Goal: Task Accomplishment & Management: Manage account settings

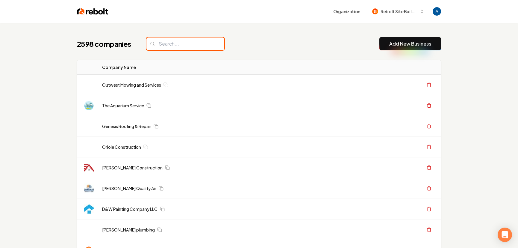
click at [177, 42] on input "search" at bounding box center [185, 43] width 78 height 13
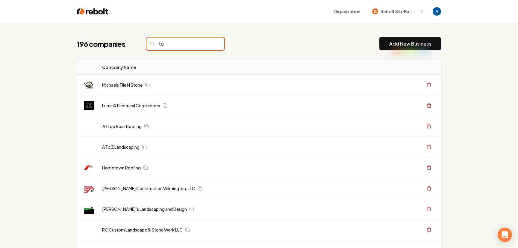
type input "t"
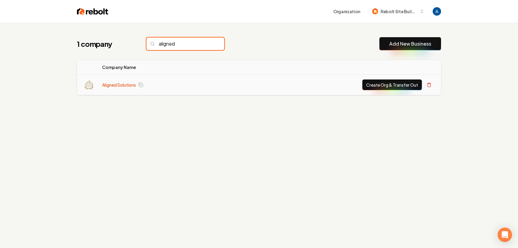
type input "aligned"
click at [107, 82] on link "Aligned Solutions" at bounding box center [119, 85] width 34 height 6
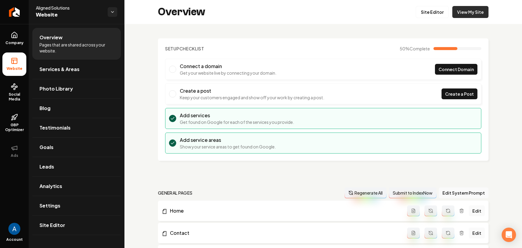
click at [470, 16] on link "View My Site" at bounding box center [471, 12] width 36 height 12
click at [424, 12] on link "Site Editor" at bounding box center [432, 12] width 33 height 12
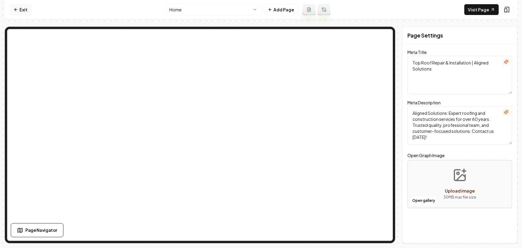
click at [23, 11] on link "Exit" at bounding box center [21, 9] width 22 height 11
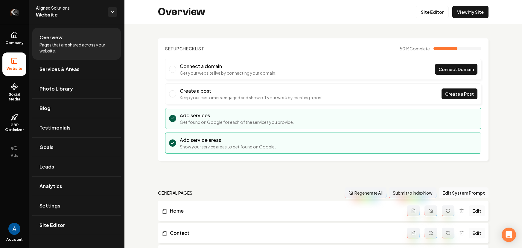
click at [16, 12] on icon "Return to dashboard" at bounding box center [15, 12] width 6 height 0
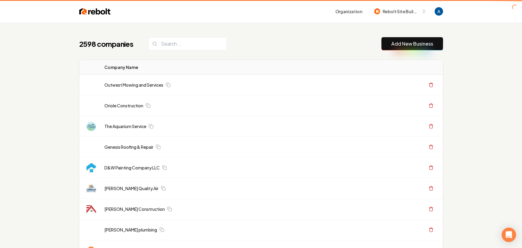
click at [16, 13] on header "Organization Rebolt Site Builder" at bounding box center [261, 11] width 522 height 23
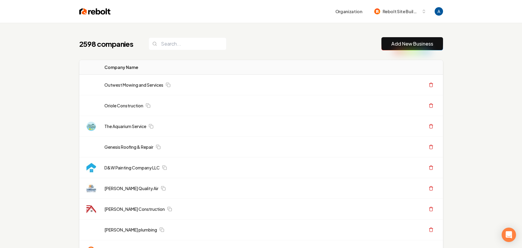
click at [279, 40] on div "2598 companies Add New Business" at bounding box center [261, 43] width 364 height 13
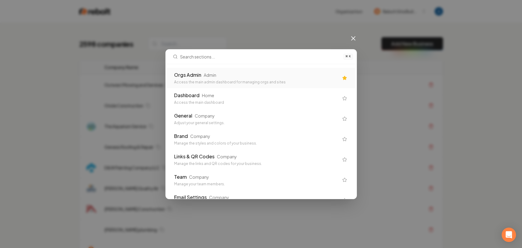
click at [251, 78] on div "Orgs Admin Admin" at bounding box center [256, 74] width 165 height 7
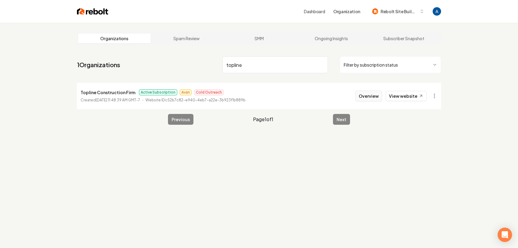
type input "topline"
click at [370, 99] on button "Overview" at bounding box center [368, 95] width 27 height 11
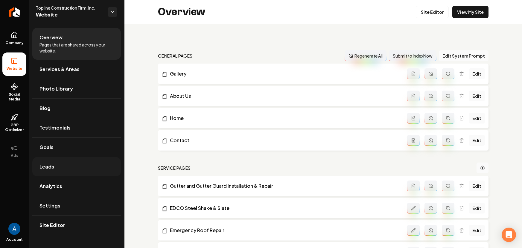
click at [52, 159] on link "Leads" at bounding box center [76, 166] width 89 height 19
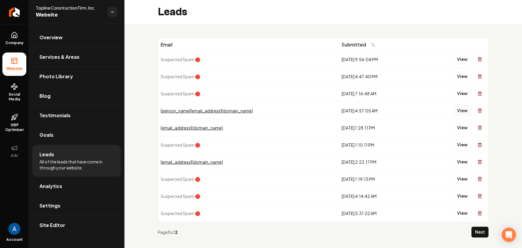
click at [454, 111] on button "View" at bounding box center [463, 110] width 18 height 11
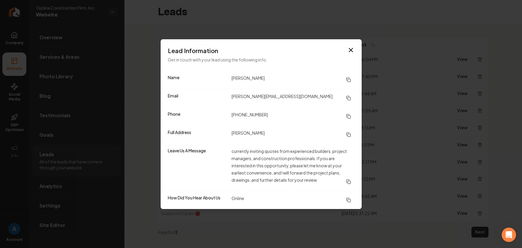
click at [355, 46] on div "Lead Information Get in touch with your lead using the following info." at bounding box center [261, 54] width 201 height 31
click at [352, 50] on icon "button" at bounding box center [351, 49] width 7 height 7
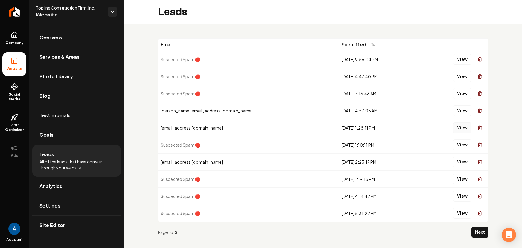
click at [454, 129] on button "View" at bounding box center [463, 127] width 18 height 11
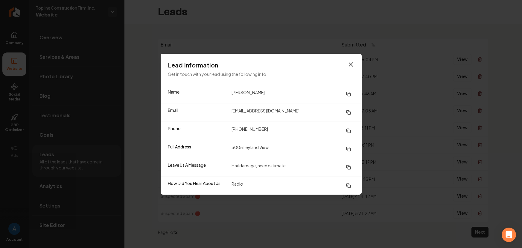
click at [349, 64] on icon "button" at bounding box center [351, 64] width 7 height 7
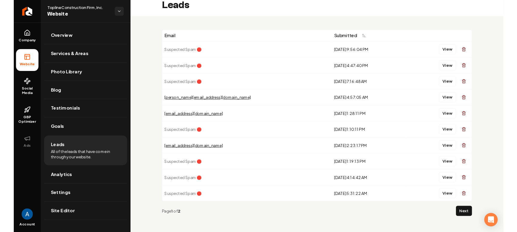
scroll to position [9, 0]
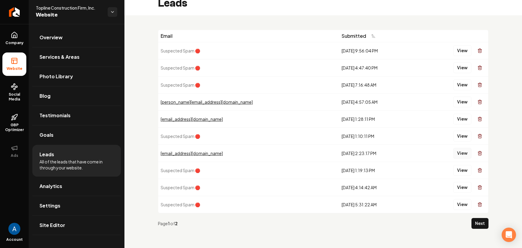
click at [455, 154] on button "View" at bounding box center [463, 153] width 18 height 11
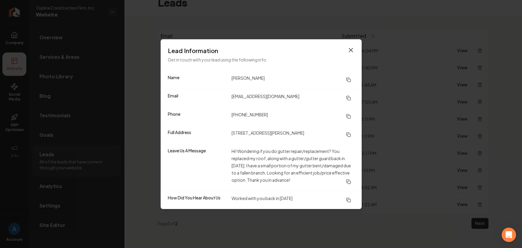
click at [348, 51] on icon "button" at bounding box center [351, 49] width 7 height 7
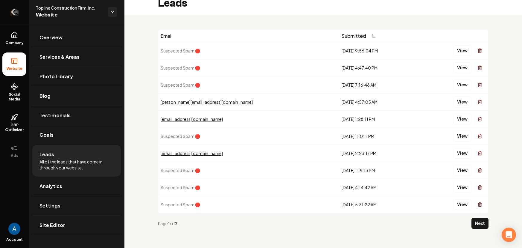
click at [15, 10] on icon "Return to dashboard" at bounding box center [15, 12] width 10 height 10
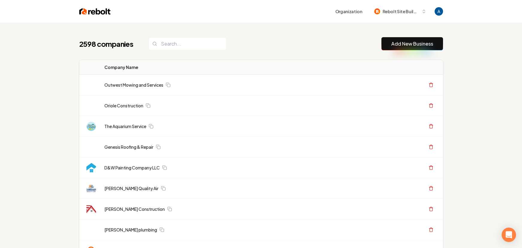
click at [15, 10] on header "Organization Rebolt Site Builder" at bounding box center [261, 11] width 522 height 23
click at [184, 44] on input "search" at bounding box center [188, 43] width 78 height 13
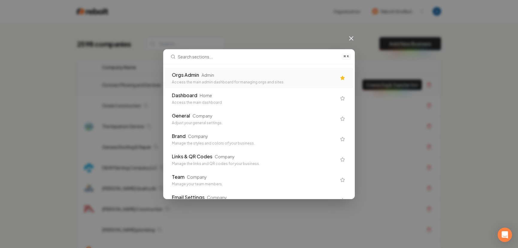
click at [219, 82] on div "Access the main admin dashboard for managing orgs and sites" at bounding box center [254, 82] width 165 height 5
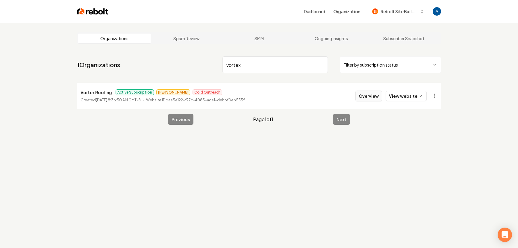
type input "vortex"
click at [366, 91] on button "Overview" at bounding box center [368, 95] width 27 height 11
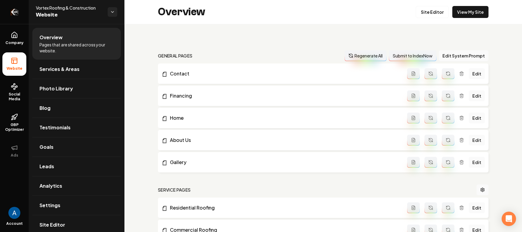
click at [14, 13] on icon "Return to dashboard" at bounding box center [15, 12] width 10 height 10
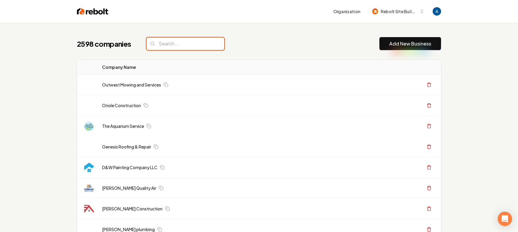
click at [182, 44] on input "search" at bounding box center [185, 43] width 78 height 13
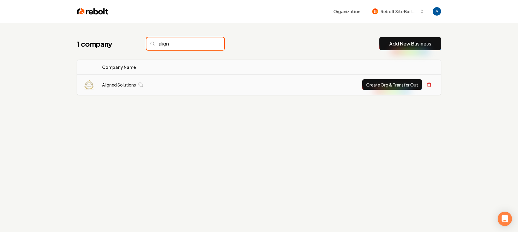
type input "align"
click at [131, 85] on link "Aligned Solutions" at bounding box center [119, 85] width 34 height 6
click at [154, 78] on td "Aligned Solutions" at bounding box center [161, 85] width 129 height 21
click at [120, 83] on link "Aligned Solutions" at bounding box center [119, 85] width 34 height 6
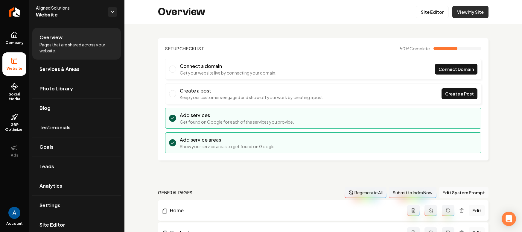
click at [468, 10] on link "View My Site" at bounding box center [471, 12] width 36 height 12
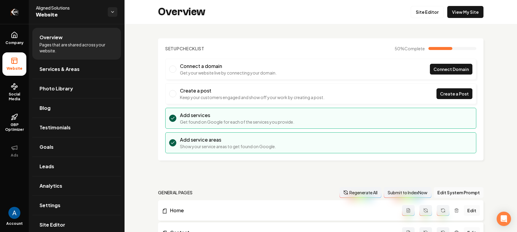
click at [13, 10] on icon "Return to dashboard" at bounding box center [15, 12] width 10 height 10
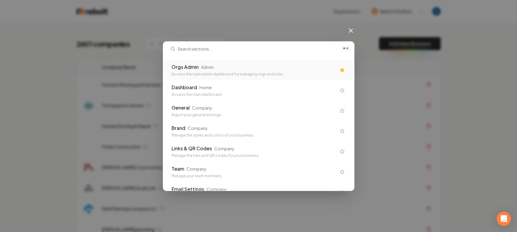
click at [223, 68] on div "Orgs Admin Admin" at bounding box center [254, 66] width 165 height 7
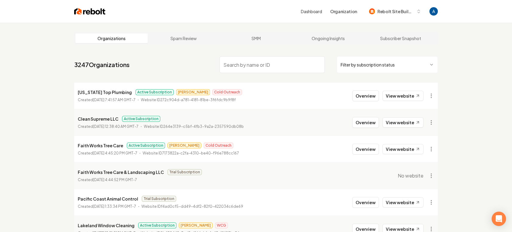
click at [243, 66] on input "search" at bounding box center [272, 64] width 105 height 17
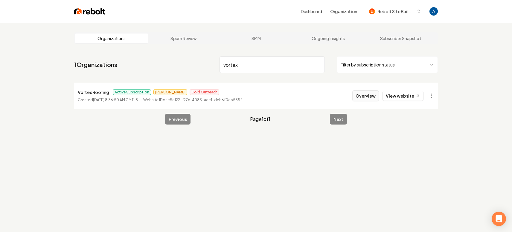
type input "vortex"
click at [369, 99] on button "Overview" at bounding box center [366, 95] width 27 height 11
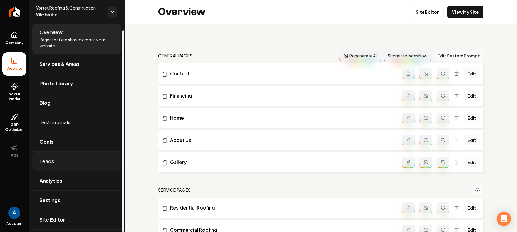
scroll to position [6, 0]
click at [55, 163] on link "Leads" at bounding box center [76, 160] width 89 height 19
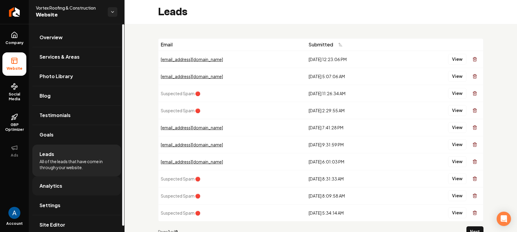
click at [53, 186] on span "Analytics" at bounding box center [51, 185] width 23 height 7
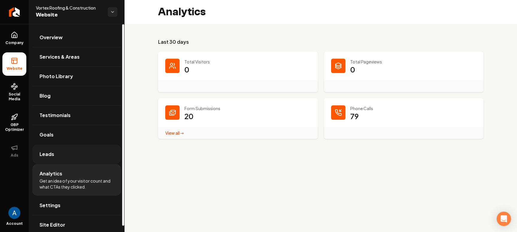
click at [57, 154] on link "Leads" at bounding box center [76, 154] width 89 height 19
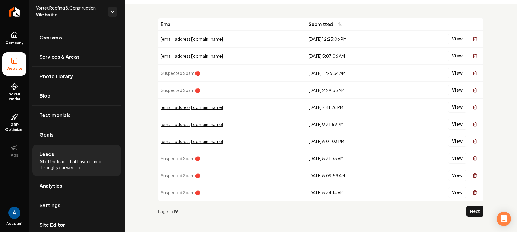
scroll to position [22, 0]
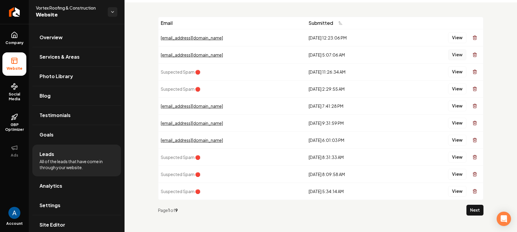
click at [450, 57] on button "View" at bounding box center [457, 54] width 18 height 11
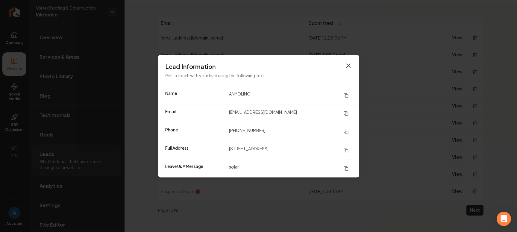
click at [346, 67] on icon "button" at bounding box center [348, 65] width 7 height 7
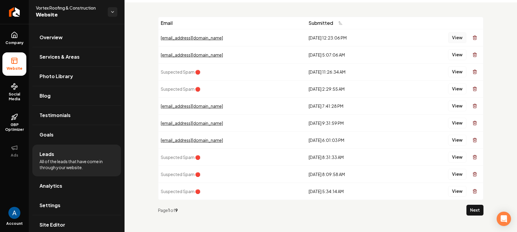
click at [448, 37] on button "View" at bounding box center [457, 37] width 18 height 11
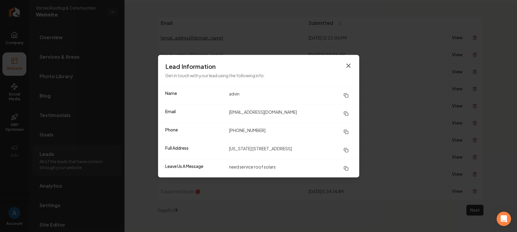
click at [347, 64] on icon "button" at bounding box center [349, 66] width 4 height 4
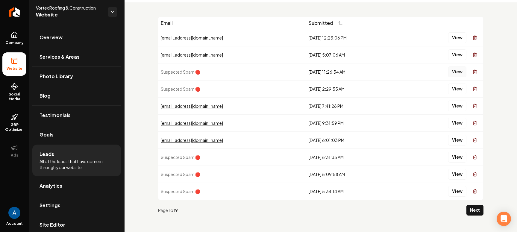
click at [449, 74] on button "View" at bounding box center [457, 71] width 18 height 11
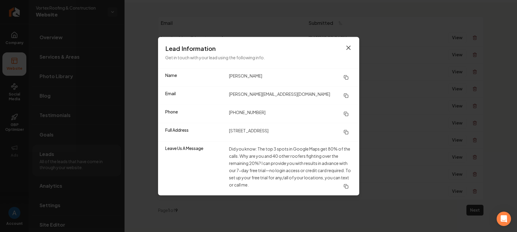
click at [347, 47] on icon "button" at bounding box center [348, 47] width 7 height 7
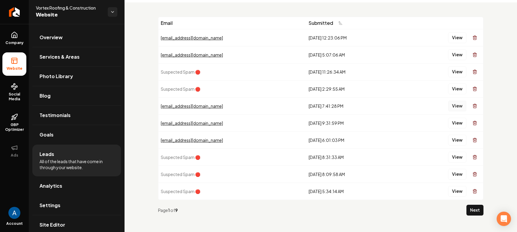
click at [448, 108] on button "View" at bounding box center [457, 106] width 18 height 11
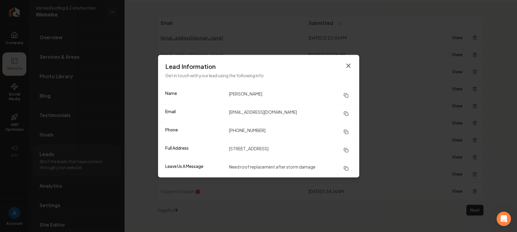
click at [349, 68] on icon "button" at bounding box center [348, 65] width 7 height 7
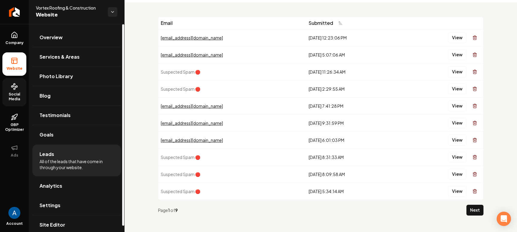
click at [16, 98] on span "Social Media" at bounding box center [14, 97] width 24 height 10
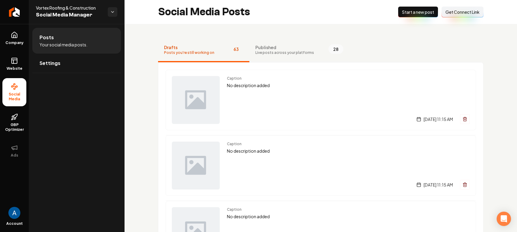
click at [273, 52] on span "Live posts across your platforms" at bounding box center [284, 52] width 59 height 5
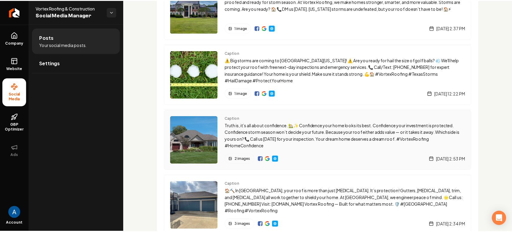
scroll to position [130, 0]
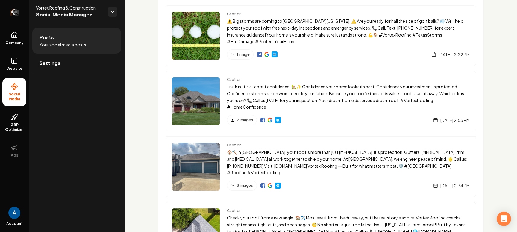
click at [15, 14] on icon "Return to dashboard" at bounding box center [15, 12] width 10 height 10
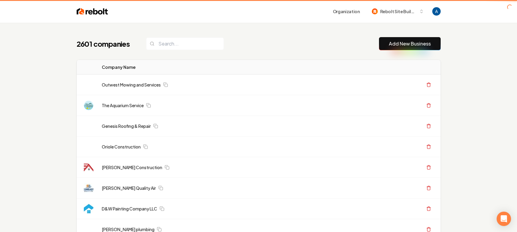
click at [18, 14] on header "Organization Rebolt Site Builder" at bounding box center [258, 11] width 517 height 23
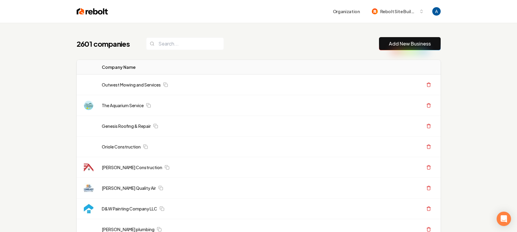
click at [270, 47] on div "2601 companies Add New Business" at bounding box center [259, 43] width 364 height 13
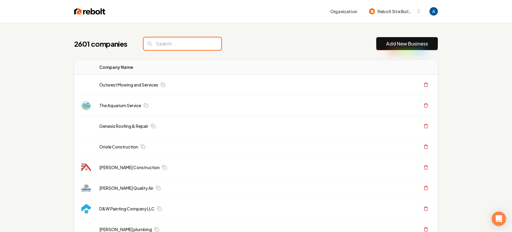
click at [184, 45] on input "search" at bounding box center [183, 43] width 78 height 13
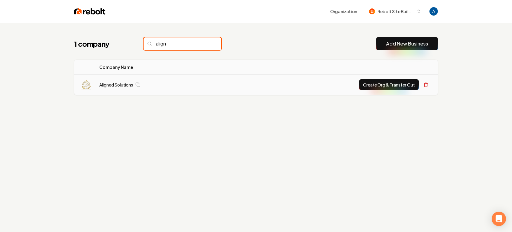
type input "align"
click at [389, 88] on button "Create Org & Transfer Out" at bounding box center [390, 84] width 60 height 11
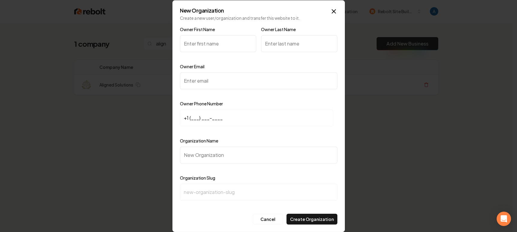
type input "C"
type input "Carlee"
click at [289, 46] on input "Owner Last Name" at bounding box center [299, 43] width 76 height 17
type input "Haley"
click at [243, 84] on input "Owner Email" at bounding box center [258, 80] width 157 height 17
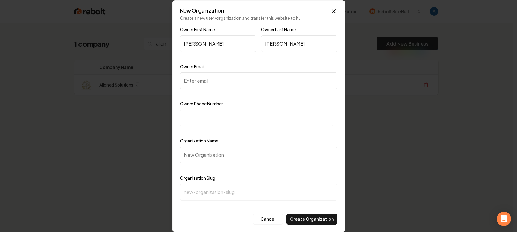
paste input "support@youralignedsolutions.com"
type input "support@youralignedsolutions.com"
click at [212, 121] on input at bounding box center [256, 118] width 153 height 17
paste input "+1 (903) 517-3354"
type input "+1 (903) 517-3354"
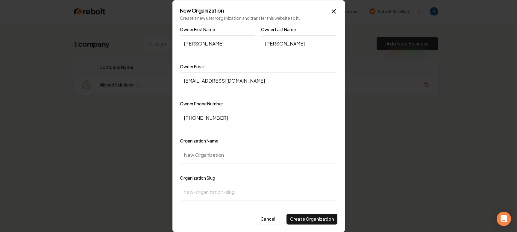
click at [201, 151] on input "Organization Name" at bounding box center [258, 155] width 157 height 17
type input "A"
type input "a"
type input "Al"
type input "al"
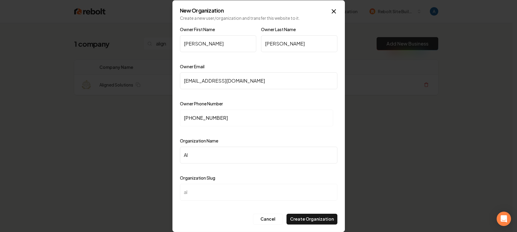
type input "Ali"
type input "ali"
type input "Alig"
type input "alig"
type input "Align"
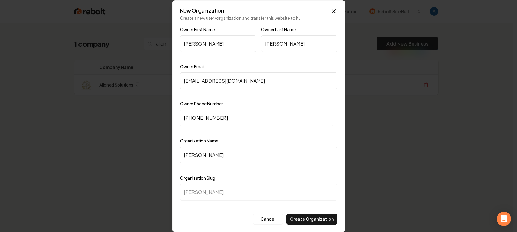
type input "align"
type input "Aligne"
type input "aligne"
type input "Aligned"
type input "aligned"
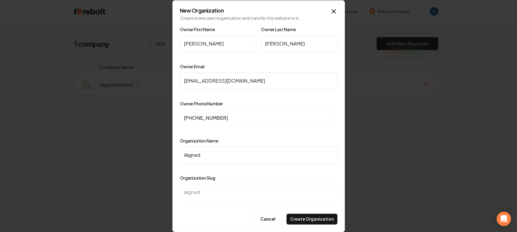
type input "Aligned S"
type input "aligned-s"
type input "Aligned So"
type input "aligned-so"
type input "Aligned Sol"
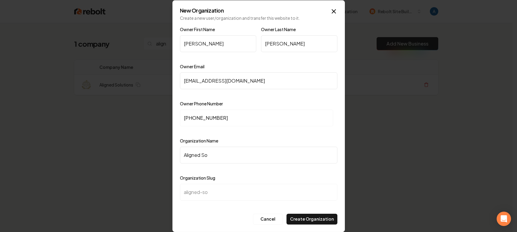
type input "aligned-sol"
type input "Aligned Solu"
type input "aligned-solu"
type input "Aligned Solut"
type input "aligned-solut"
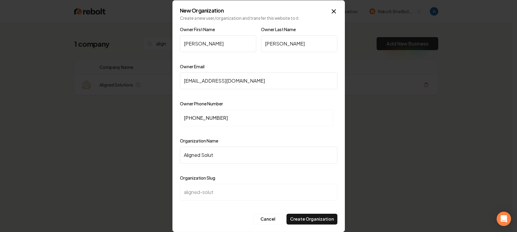
type input "Aligned Soluti"
type input "aligned-soluti"
type input "Aligned Solutio"
type input "aligned-solutio"
type input "Aligned Solution"
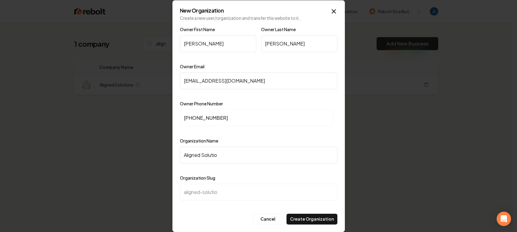
type input "aligned-solution"
type input "Aligned Solutions"
type input "aligned-solutions"
type input "Aligned Solutions"
click at [314, 217] on button "Create Organization" at bounding box center [311, 219] width 51 height 11
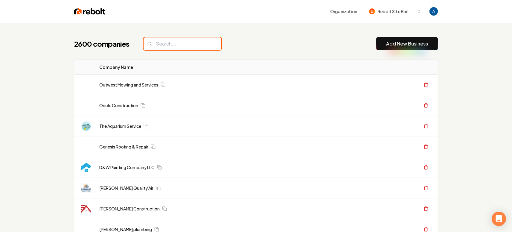
click at [180, 43] on input "search" at bounding box center [183, 43] width 78 height 13
click at [179, 44] on input "search" at bounding box center [183, 43] width 78 height 13
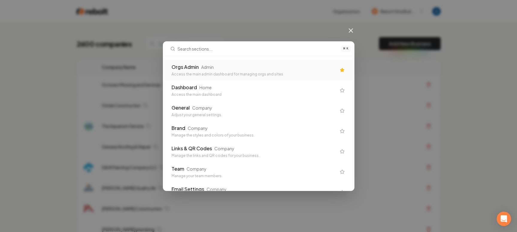
click at [232, 71] on div "Orgs Admin Admin Access the main admin dashboard for managing orgs and sites" at bounding box center [254, 69] width 165 height 13
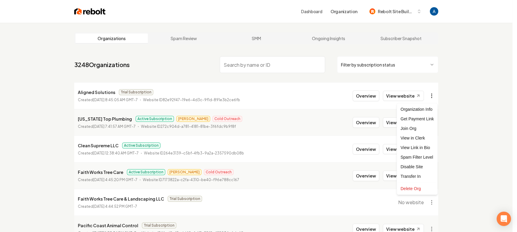
click at [432, 98] on html "Dashboard Organization Rebolt Site Builder Organizations Spam Review SMM Ongoin…" at bounding box center [258, 116] width 517 height 232
click at [419, 121] on div "Get Payment Link" at bounding box center [417, 119] width 38 height 10
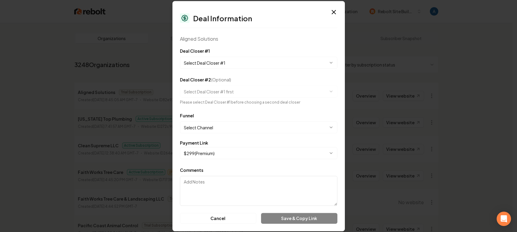
click at [218, 59] on body "Dashboard Organization Rebolt Site Builder Organizations Spam Review SMM Ongoin…" at bounding box center [256, 116] width 512 height 232
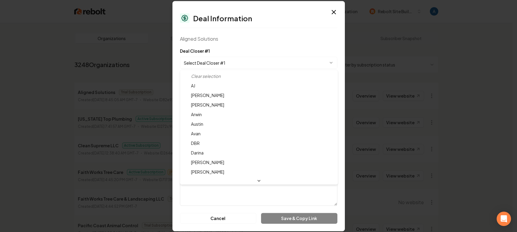
select select "**********"
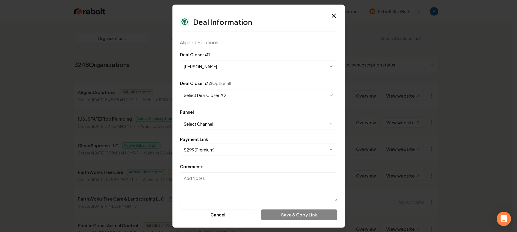
click at [204, 122] on body "Dashboard Organization Rebolt Site Builder Organizations Spam Review SMM Ongoin…" at bounding box center [256, 116] width 512 height 232
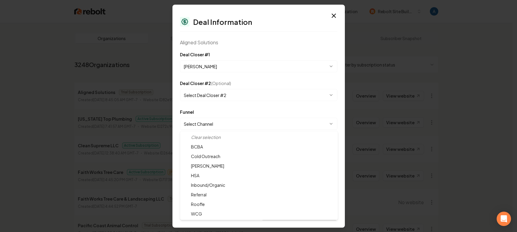
select select "**********"
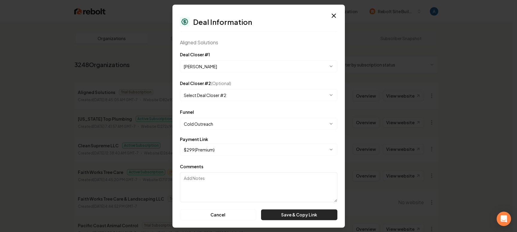
click at [289, 215] on button "Save & Copy Link" at bounding box center [299, 214] width 76 height 11
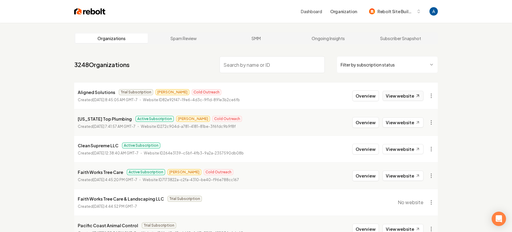
click at [405, 94] on link "View website" at bounding box center [403, 96] width 41 height 10
click at [369, 96] on button "Overview" at bounding box center [366, 95] width 27 height 11
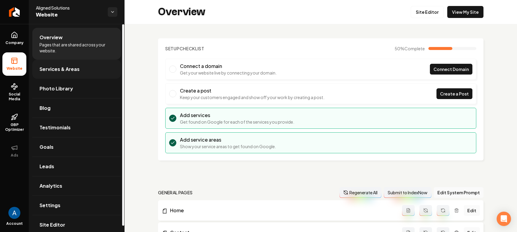
click at [76, 68] on span "Services & Areas" at bounding box center [60, 69] width 40 height 7
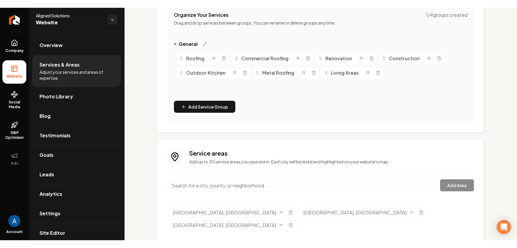
scroll to position [127, 0]
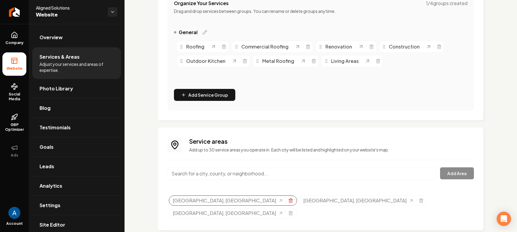
click at [290, 201] on line "Selected tags" at bounding box center [290, 200] width 0 height 1
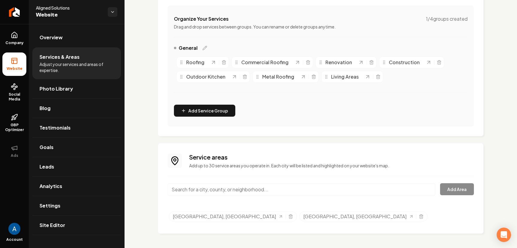
scroll to position [112, 0]
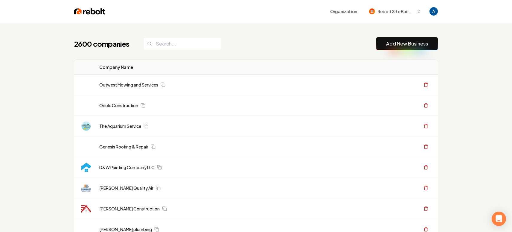
click at [236, 44] on div "2600 companies Add New Business" at bounding box center [256, 43] width 364 height 13
click at [186, 47] on input "search" at bounding box center [183, 43] width 78 height 13
click at [186, 45] on input "search" at bounding box center [183, 43] width 78 height 13
click at [282, 48] on div "2600 companies Add New Business" at bounding box center [256, 43] width 364 height 13
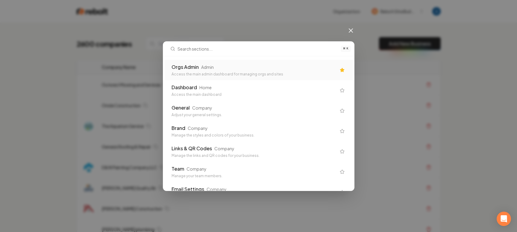
click at [232, 72] on div "Access the main admin dashboard for managing orgs and sites" at bounding box center [254, 74] width 165 height 5
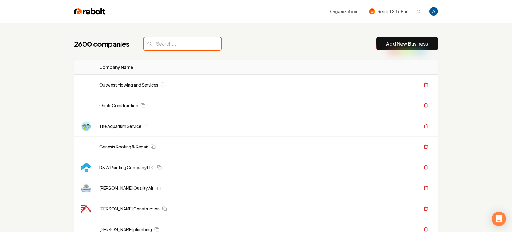
click at [180, 45] on input "search" at bounding box center [183, 43] width 78 height 13
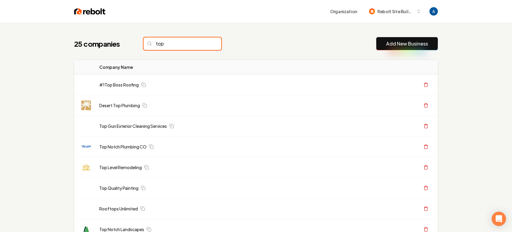
type input "top"
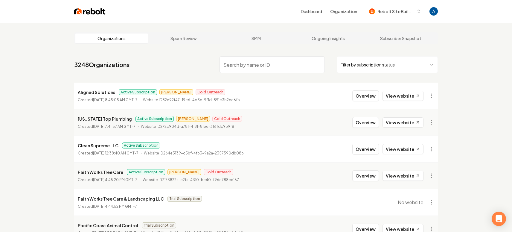
click at [225, 64] on input "search" at bounding box center [272, 64] width 105 height 17
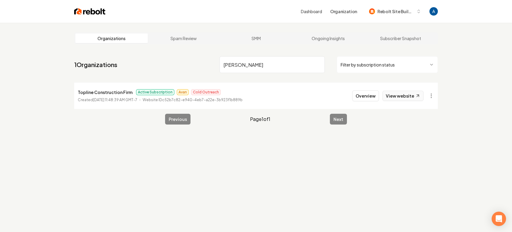
type input "[PERSON_NAME]"
click at [403, 98] on link "View website" at bounding box center [403, 96] width 41 height 10
click at [317, 64] on input "[PERSON_NAME]" at bounding box center [272, 64] width 105 height 17
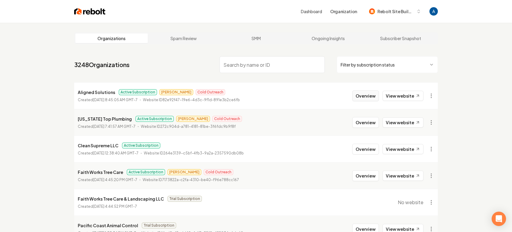
click at [360, 98] on button "Overview" at bounding box center [366, 95] width 27 height 11
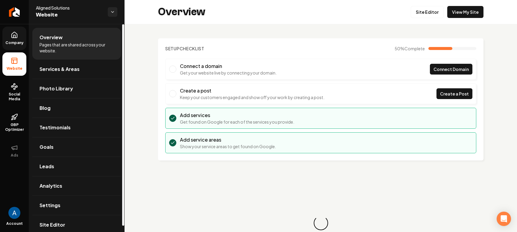
click at [16, 37] on icon at bounding box center [14, 34] width 7 height 7
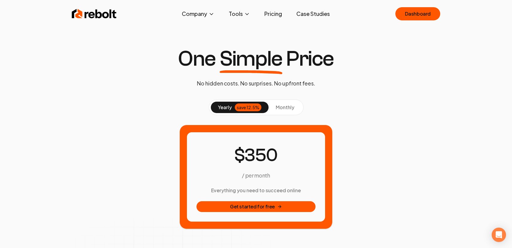
click at [283, 112] on button "monthly" at bounding box center [285, 106] width 33 height 11
